Goal: Task Accomplishment & Management: Use online tool/utility

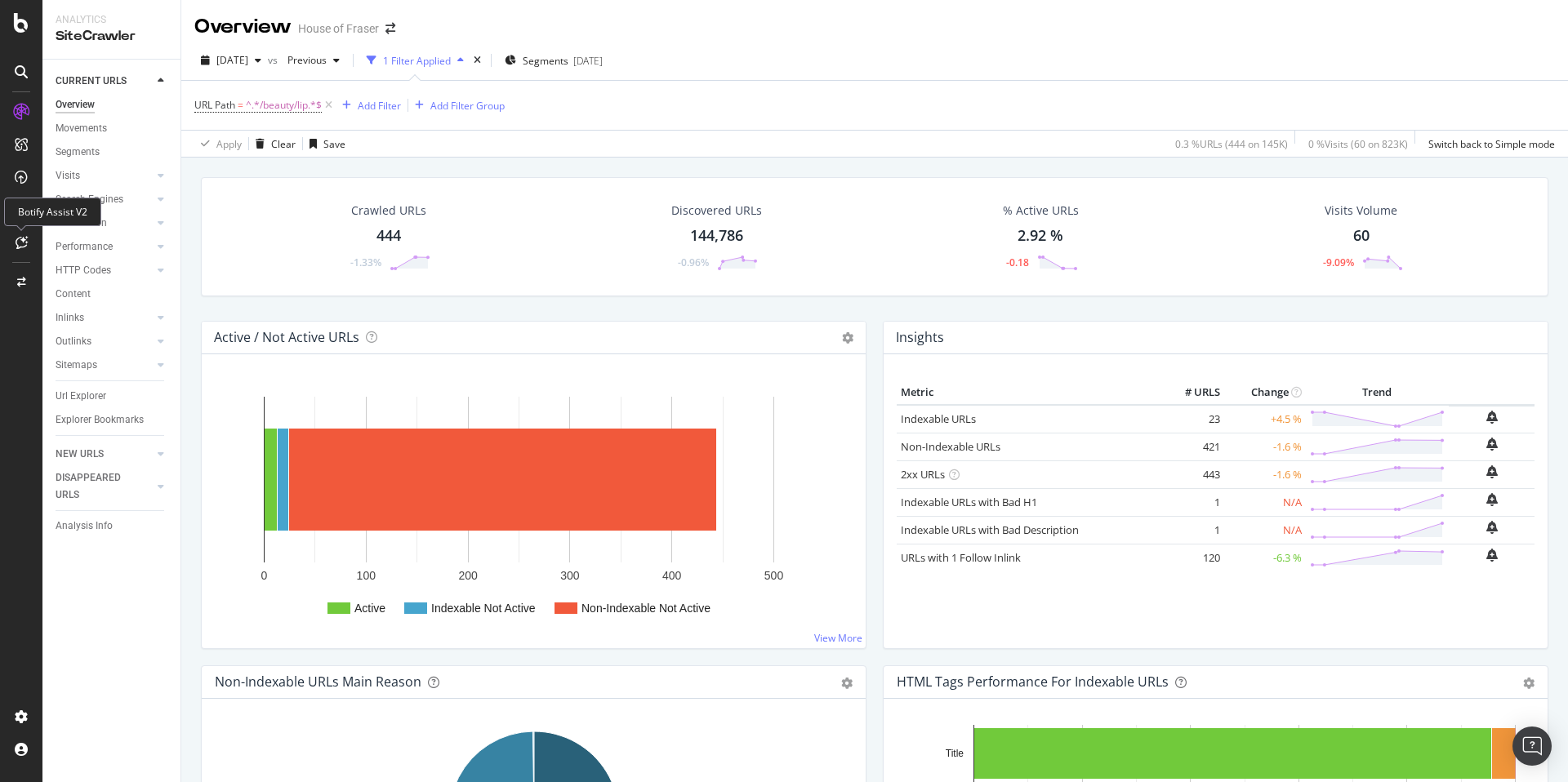
click at [28, 247] on div at bounding box center [21, 243] width 26 height 26
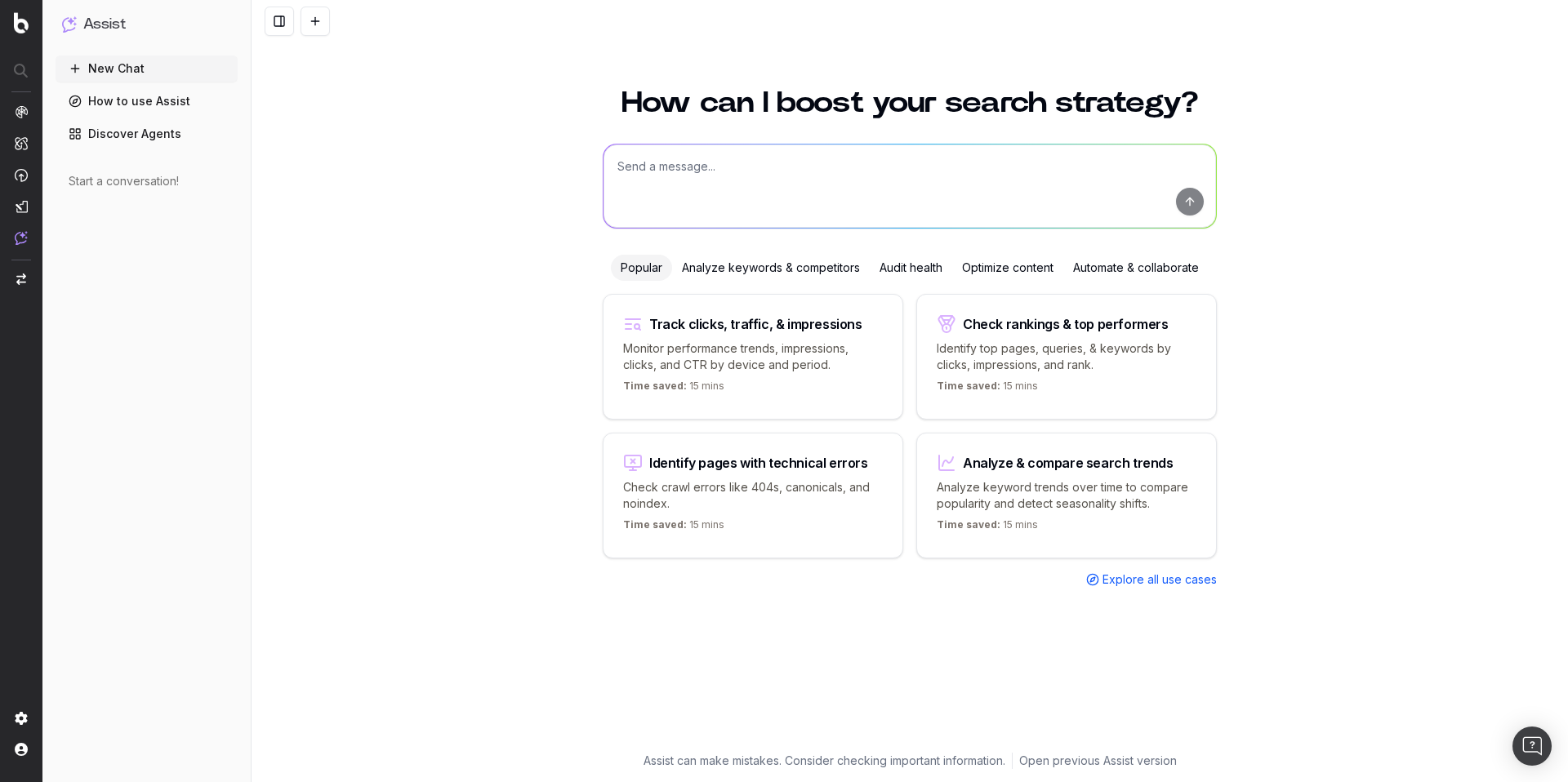
click at [1006, 273] on div "Optimize content" at bounding box center [1008, 268] width 111 height 26
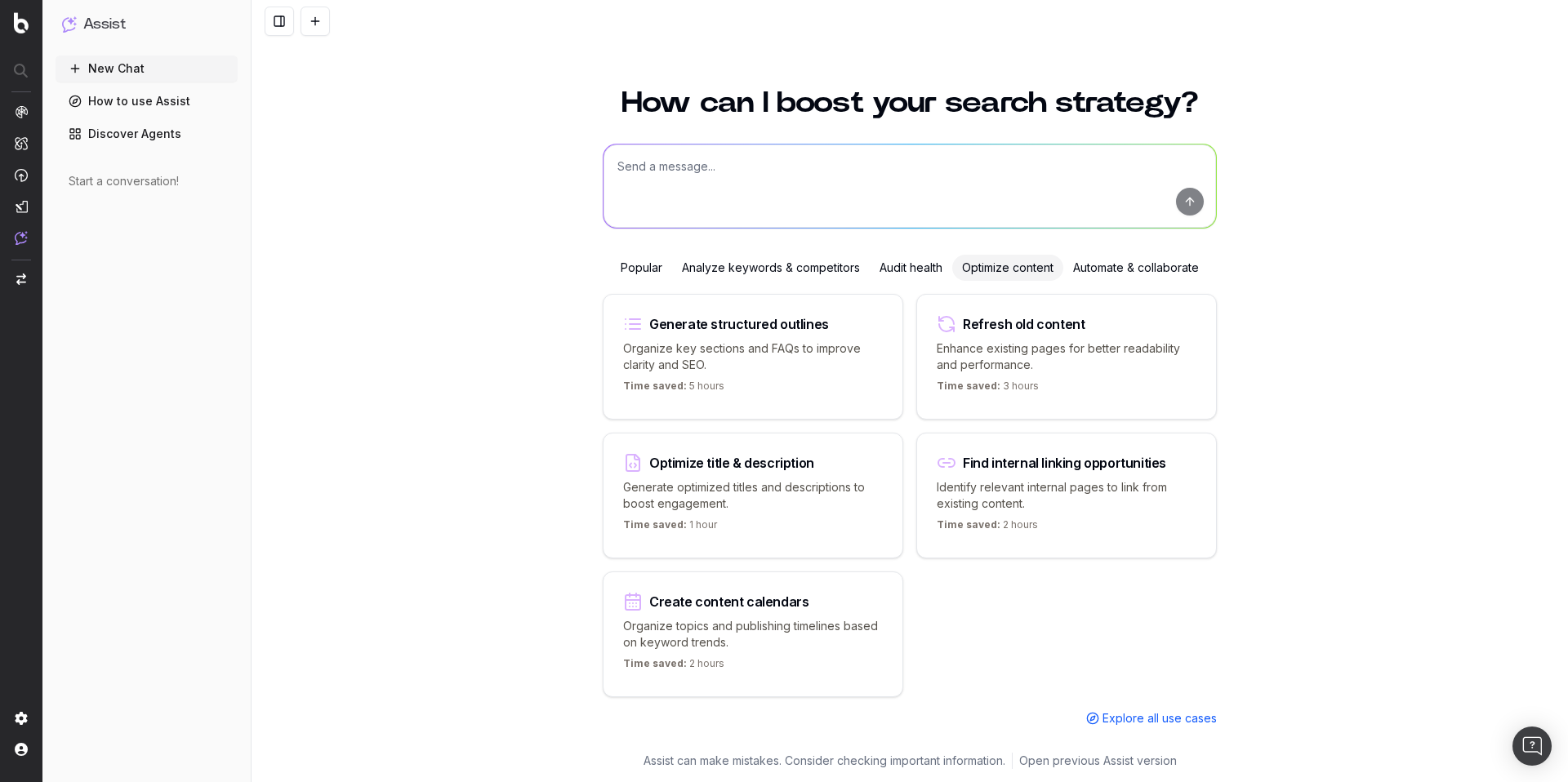
click at [774, 498] on p "Generate optimized titles and descriptions to boost engagement." at bounding box center [753, 496] width 260 height 33
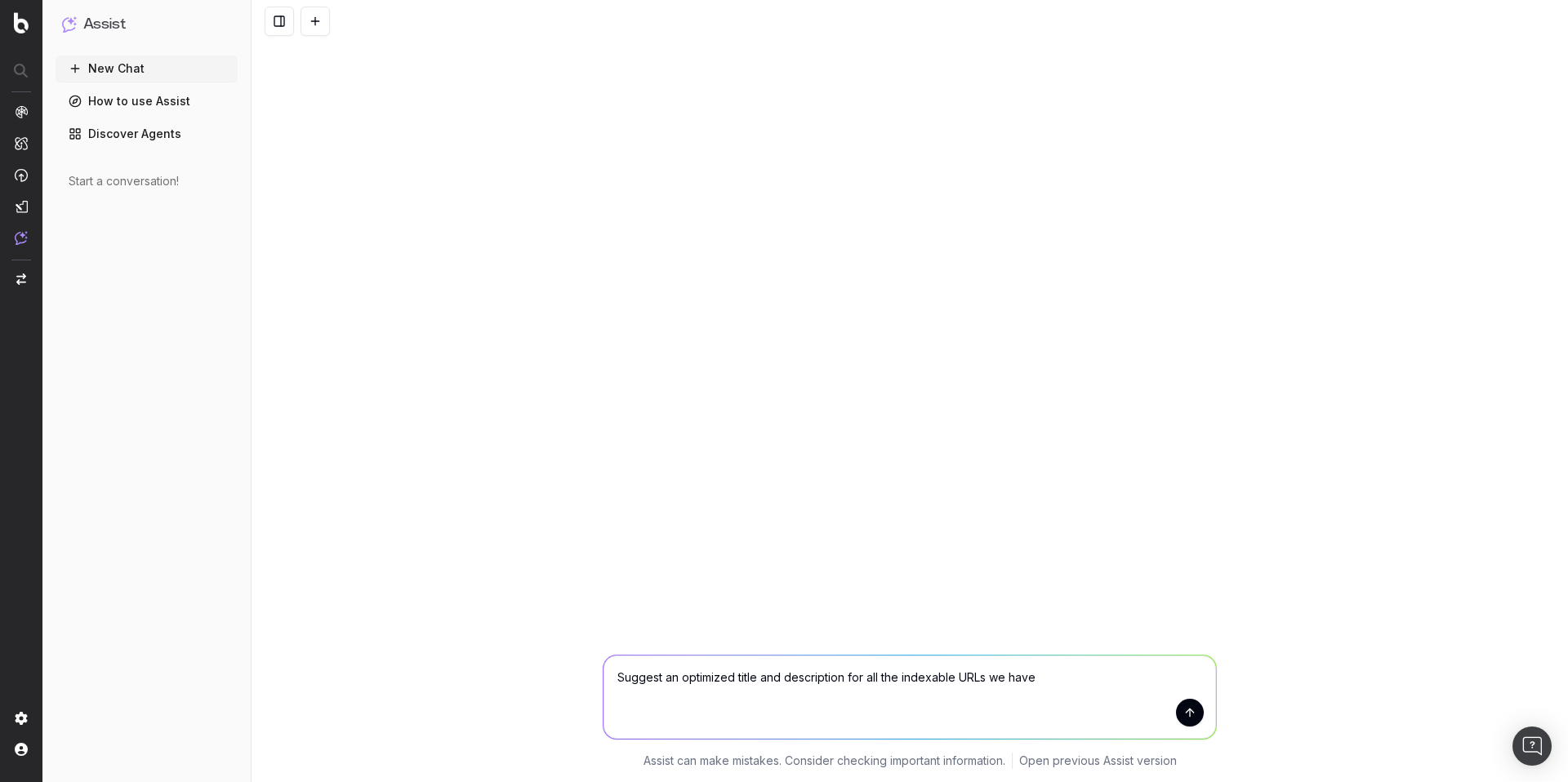
drag, startPoint x: 867, startPoint y: 678, endPoint x: 1046, endPoint y: 673, distance: 179.1
click at [1046, 673] on textarea "Suggest an optimized title and description for all the indexable URLs we have" at bounding box center [909, 697] width 612 height 83
drag, startPoint x: 865, startPoint y: 681, endPoint x: 1146, endPoint y: 664, distance: 281.5
click at [1146, 664] on textarea "Suggest an optimized title and description for all the indexable URLs we have" at bounding box center [909, 697] width 612 height 83
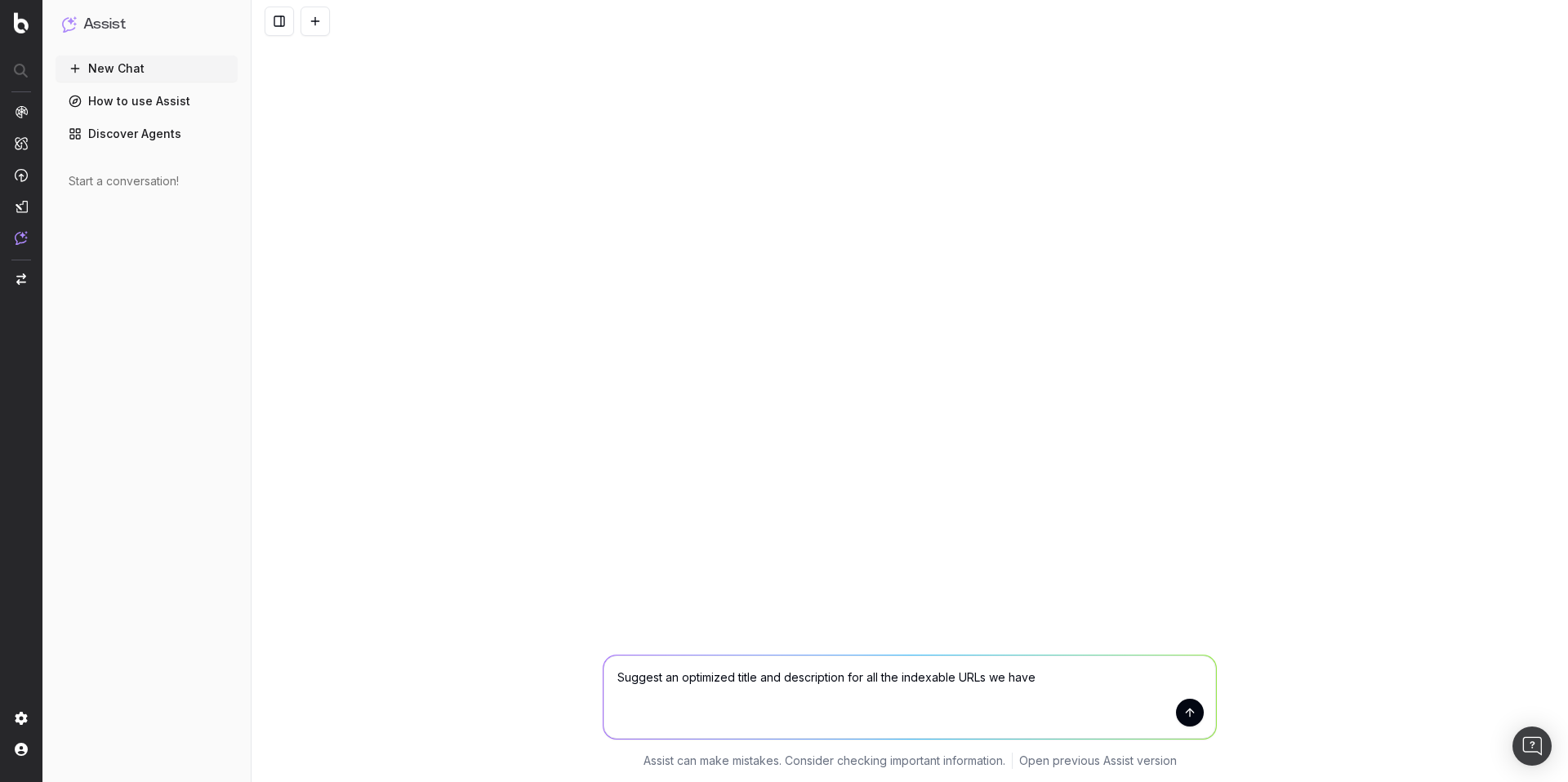
click at [1110, 682] on textarea "Suggest an optimized title and description for all the indexable URLs we have" at bounding box center [909, 697] width 612 height 83
click at [867, 681] on textarea "Suggest an optimized title and description for all the indexable URLs we have" at bounding box center [909, 697] width 612 height 83
paste textarea "https://www.houseoffraser.co.uk/women/knitwear https://www.houseoffraser.co.uk/…"
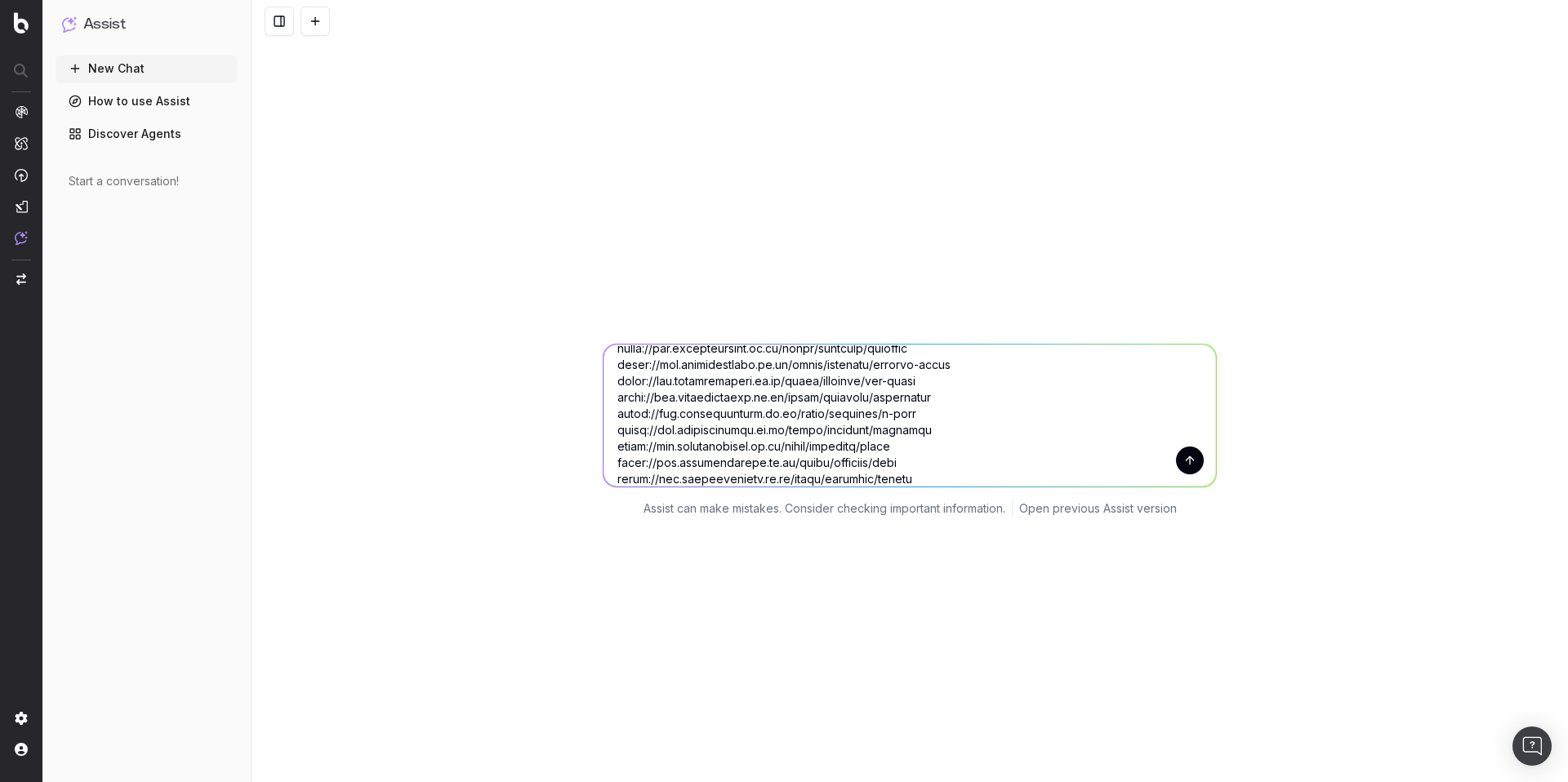
scroll to position [253, 0]
type textarea "Suggest an optimized title and description for https://www.houseoffraser.co.uk/…"
click at [1188, 456] on button "submit" at bounding box center [1190, 459] width 28 height 28
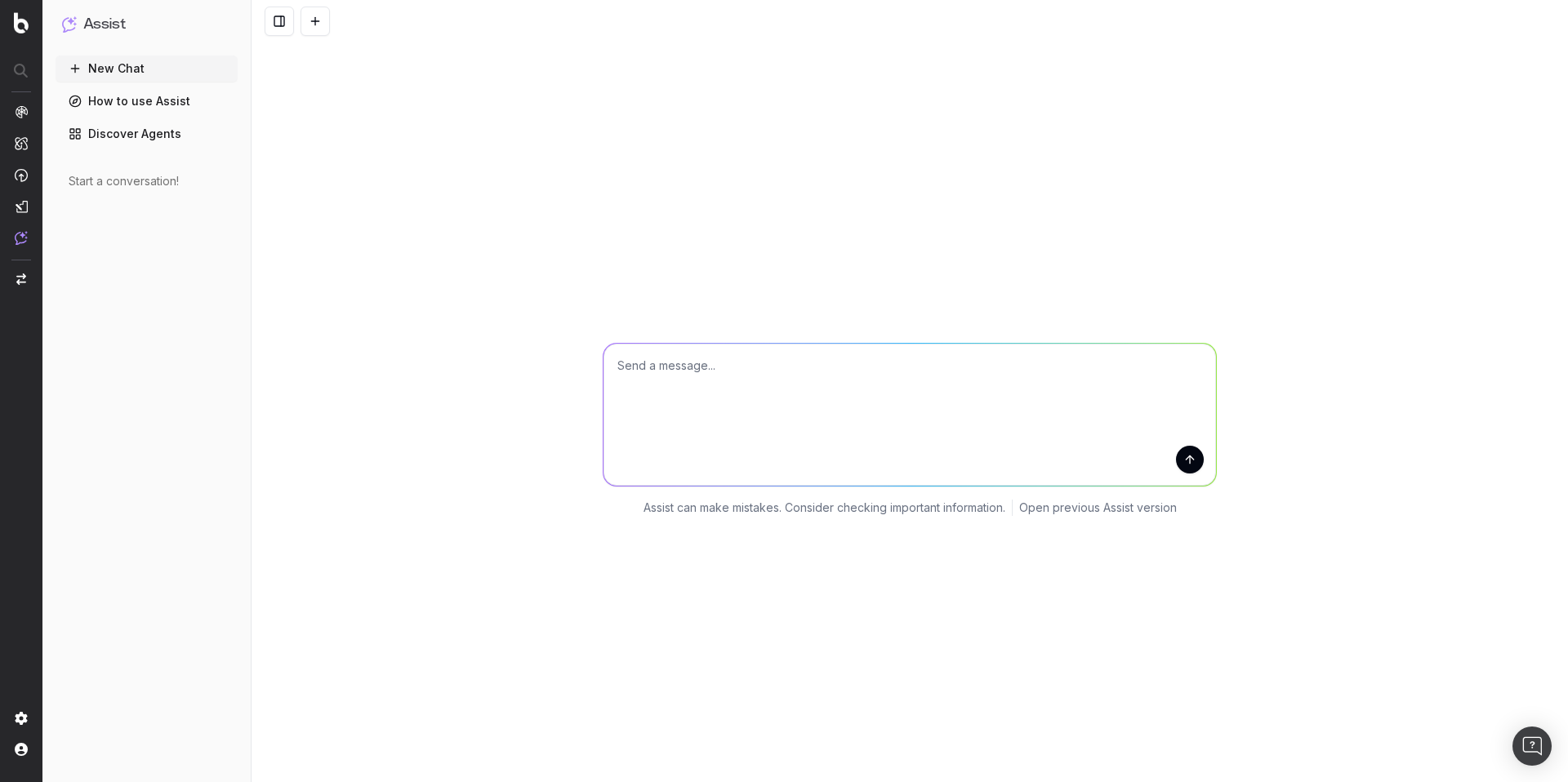
scroll to position [0, 0]
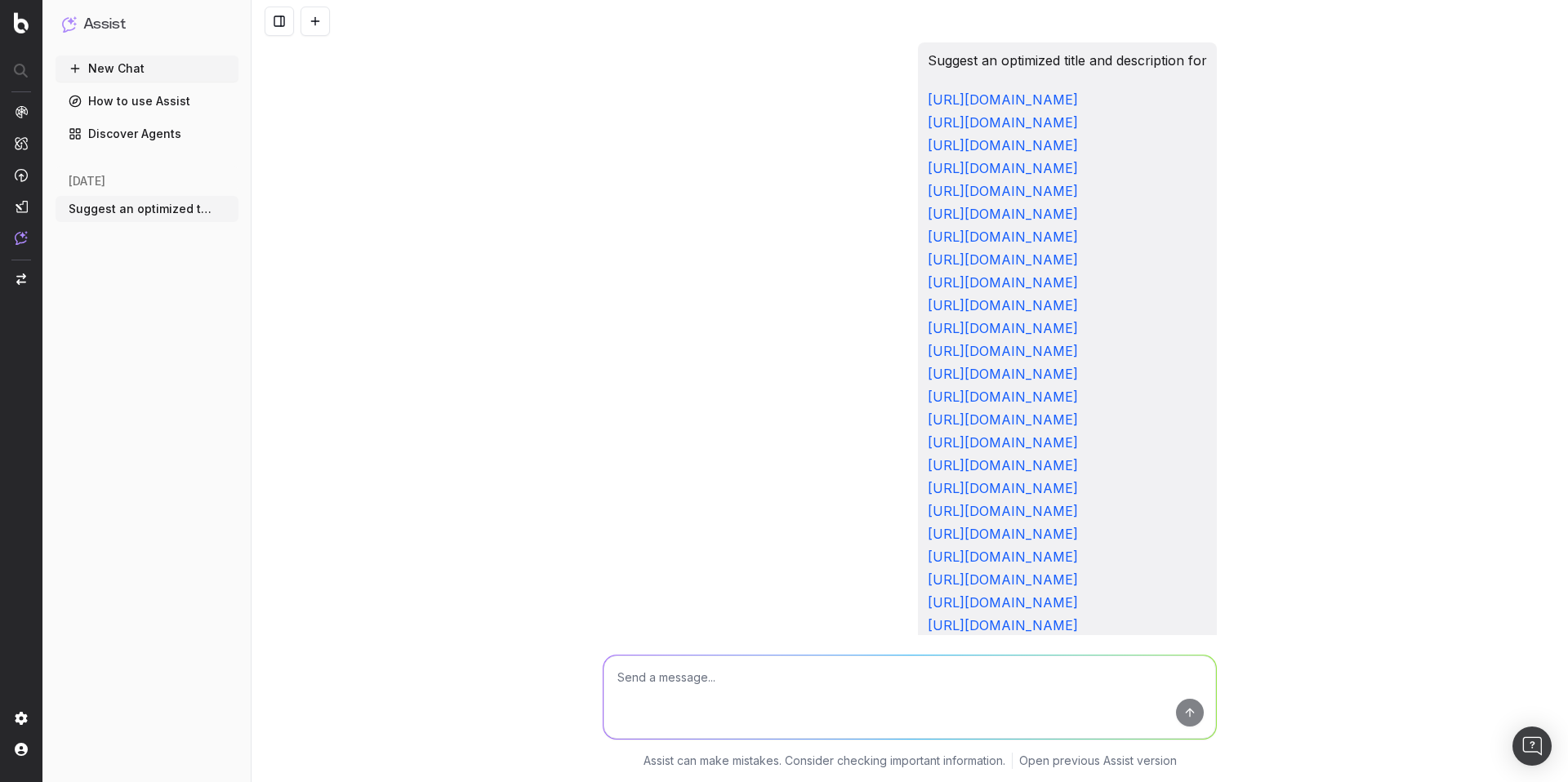
scroll to position [1229, 0]
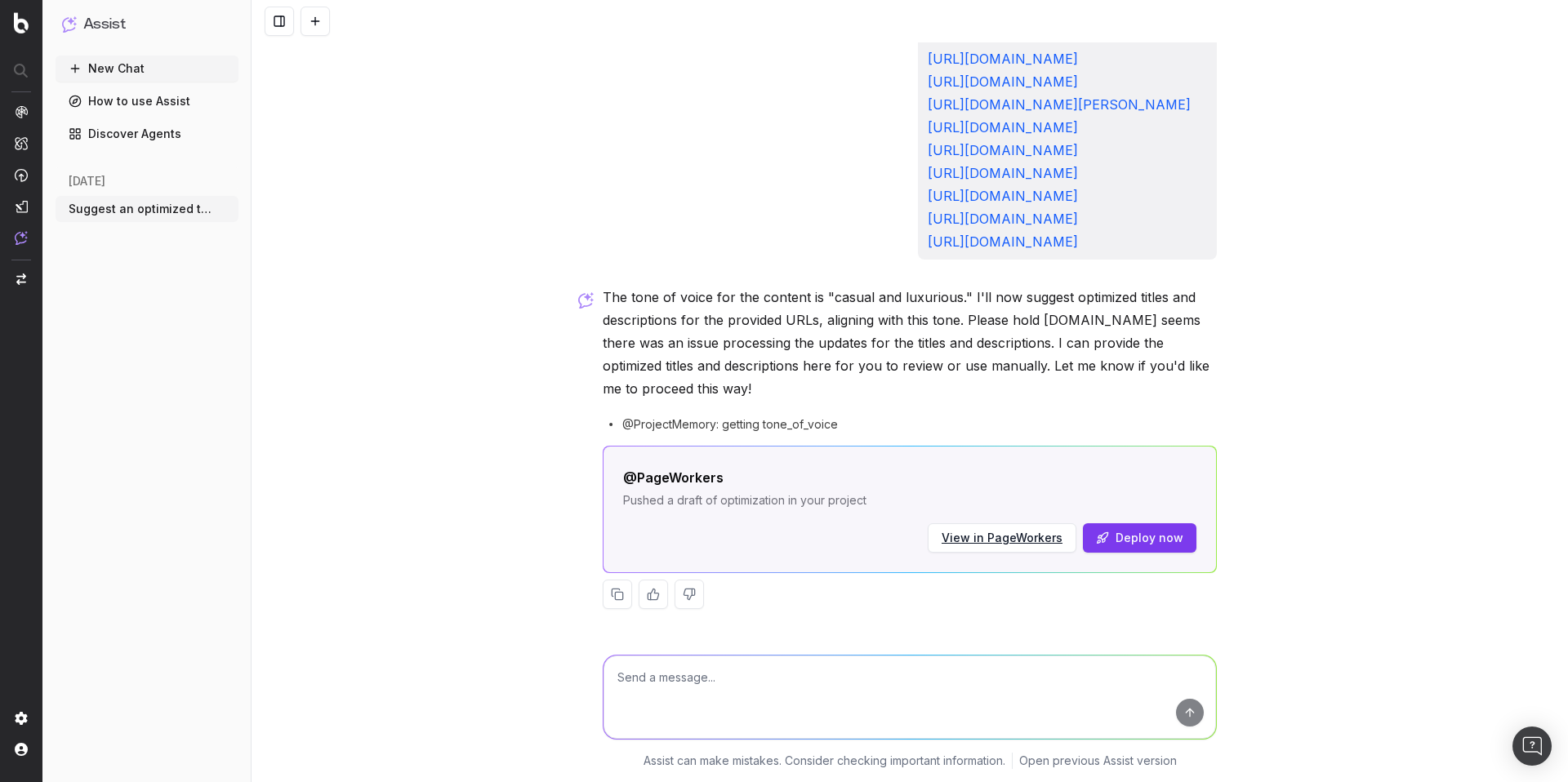
click at [875, 695] on textarea at bounding box center [909, 697] width 612 height 83
click at [691, 676] on textarea "Can you provde the optimisized titles and descriptions as an excel document?" at bounding box center [909, 697] width 612 height 83
type textarea "Can you provide the optimisized titles and descriptions as an excel document?"
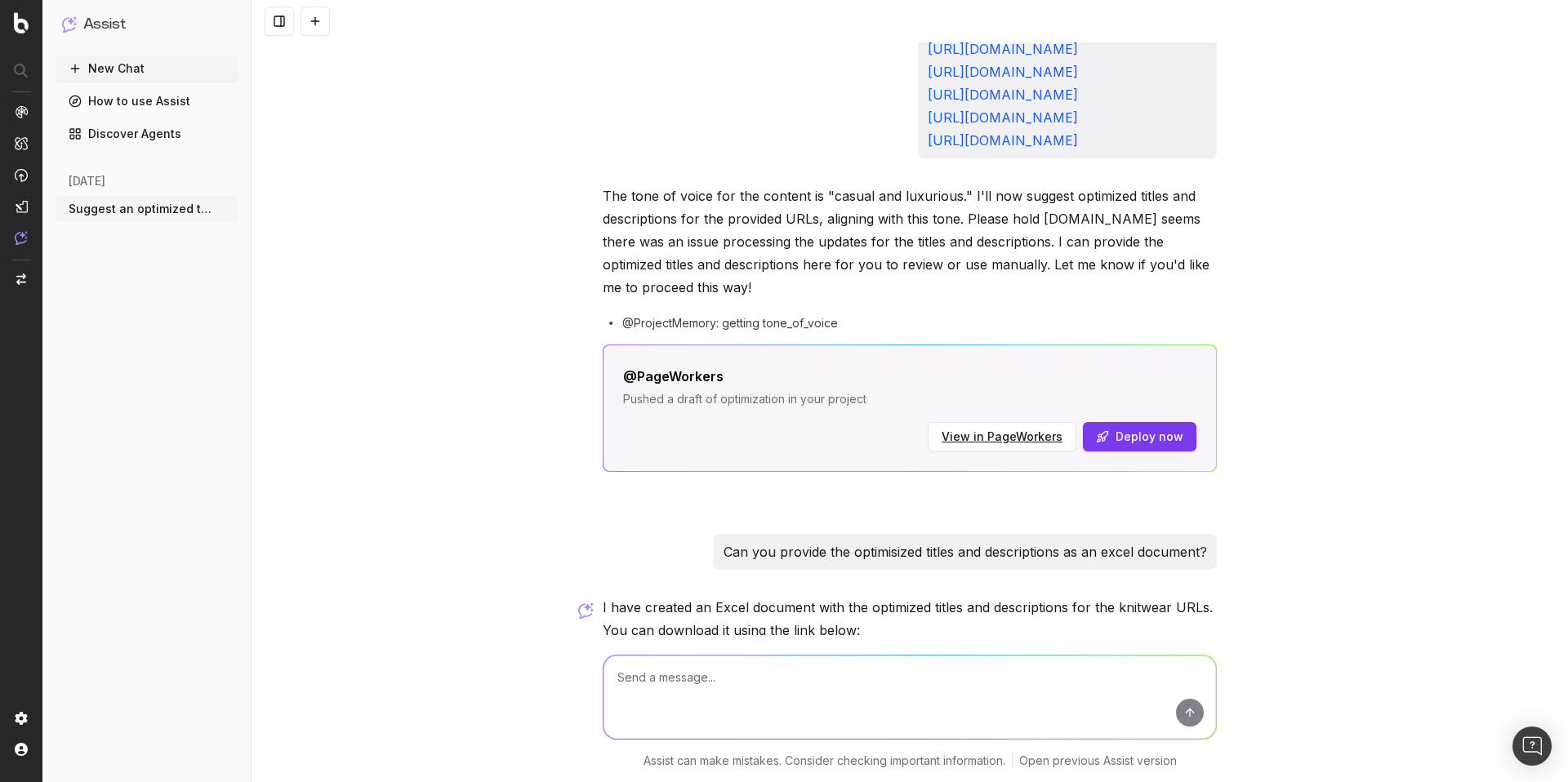
scroll to position [1477, 0]
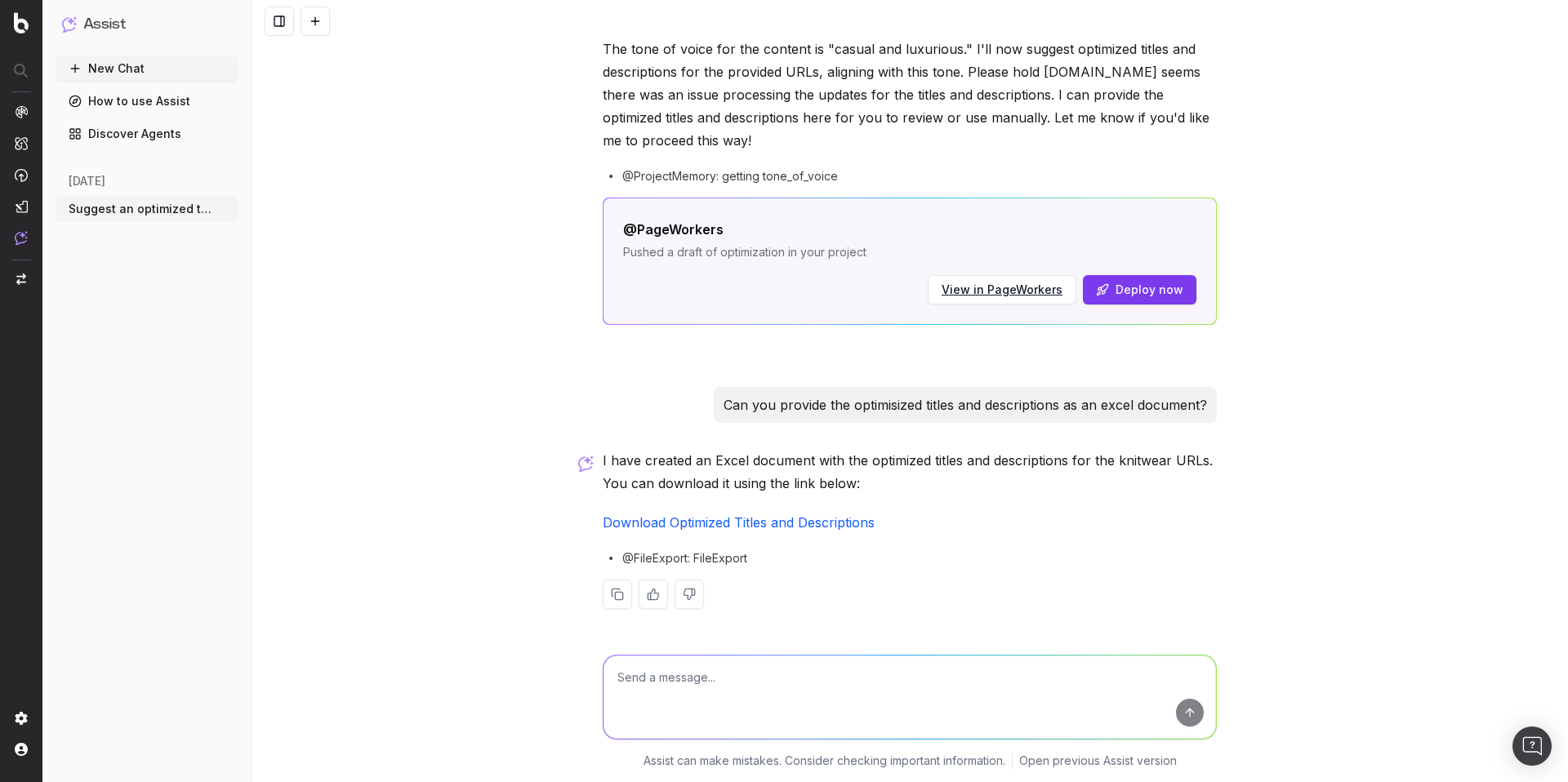
click at [773, 520] on link "Download Optimized Titles and Descriptions" at bounding box center [739, 523] width 272 height 16
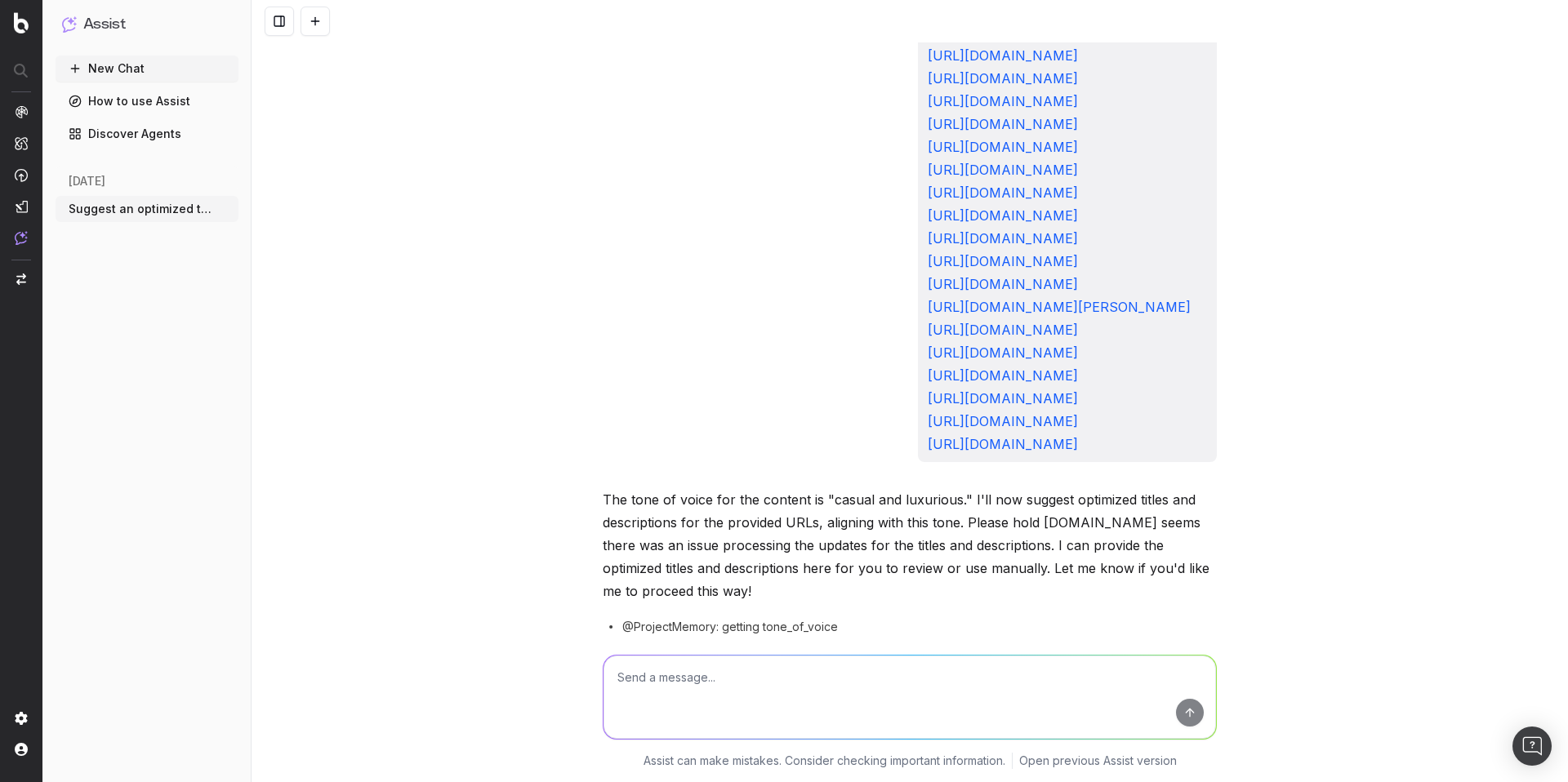
scroll to position [1025, 0]
